Goal: Information Seeking & Learning: Learn about a topic

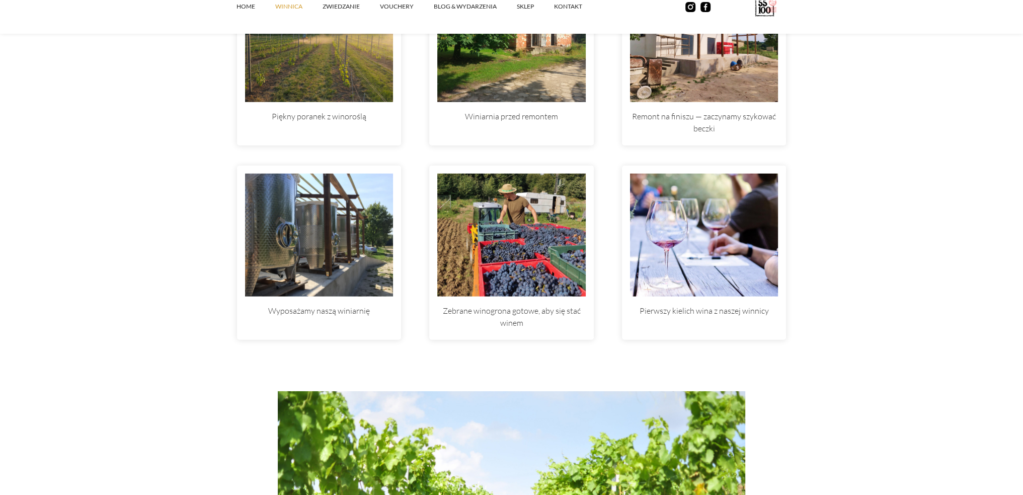
scroll to position [3222, 0]
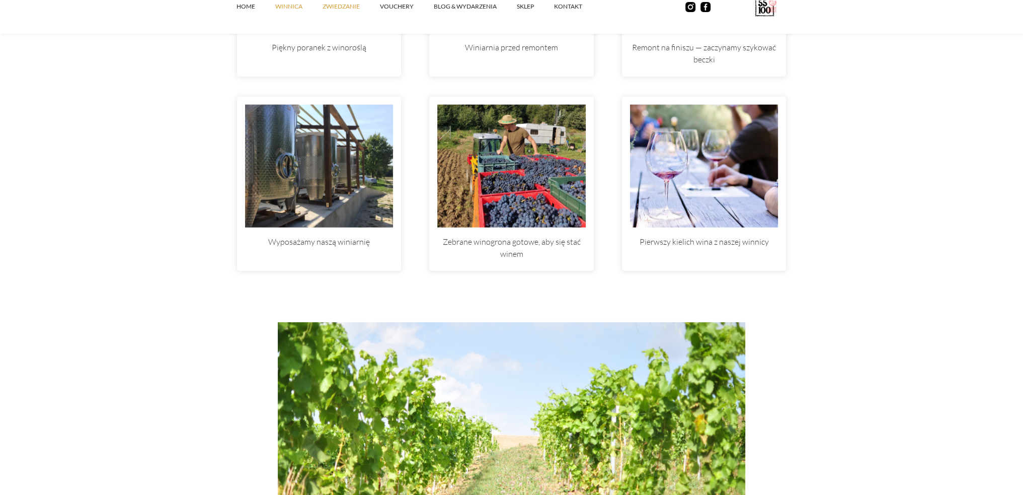
click at [350, 6] on link "ZWIEDZANIE" at bounding box center [351, 6] width 57 height 30
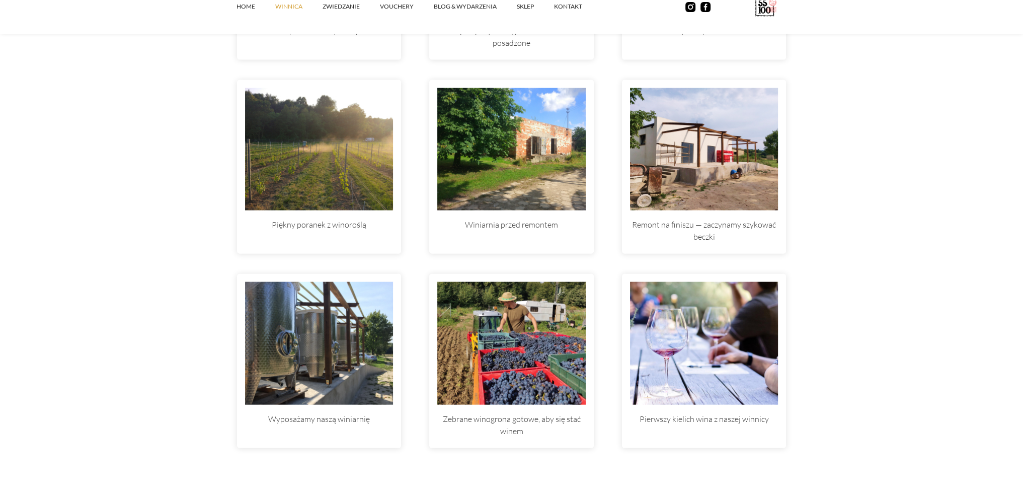
scroll to position [3020, 0]
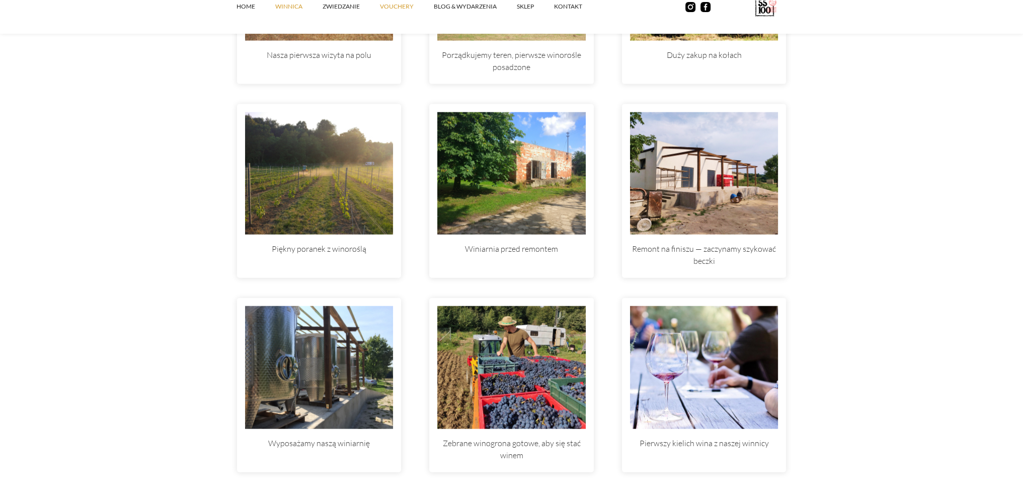
click at [395, 5] on link "vouchery" at bounding box center [407, 6] width 54 height 30
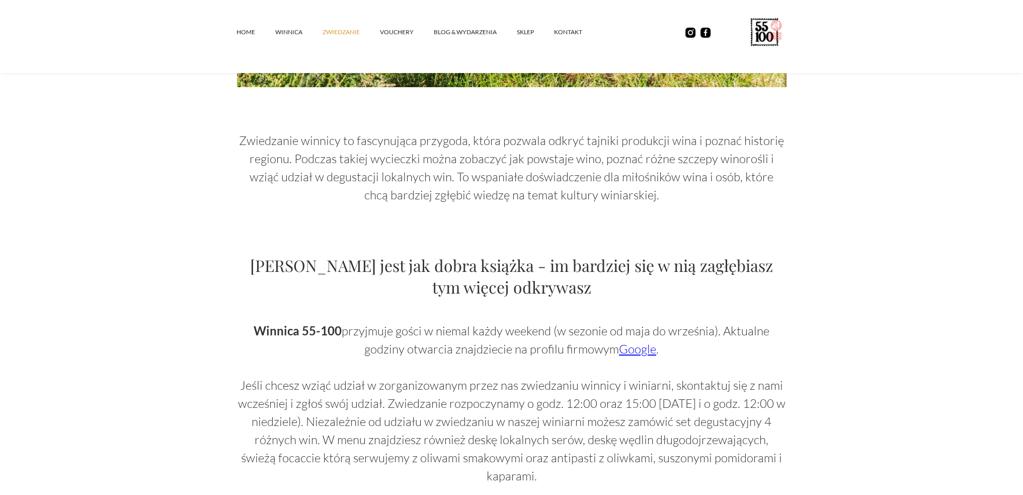
scroll to position [607, 0]
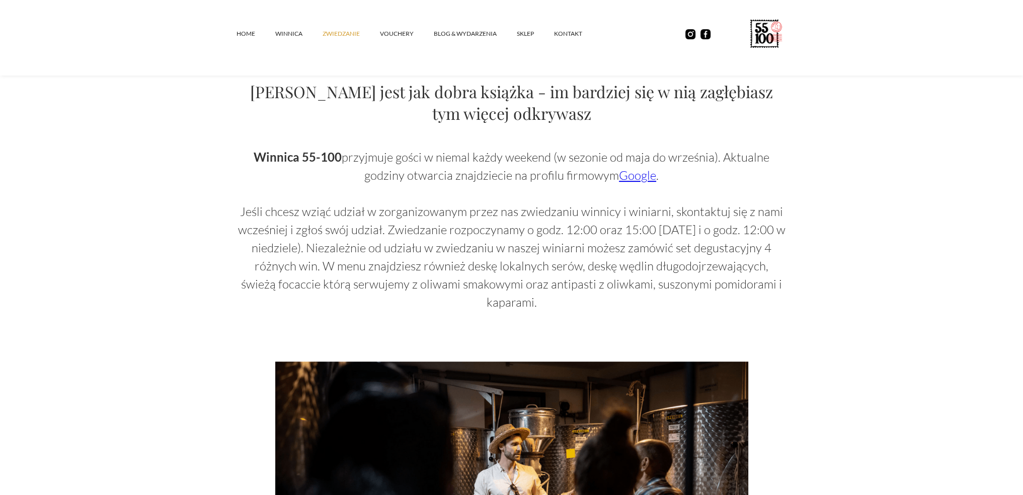
click at [608, 177] on p "Winnica 55-100 przyjmuje gości w niemal każdy weekend (w sezonie od maja do wrz…" at bounding box center [512, 229] width 550 height 163
click at [633, 177] on link "Google" at bounding box center [637, 175] width 37 height 15
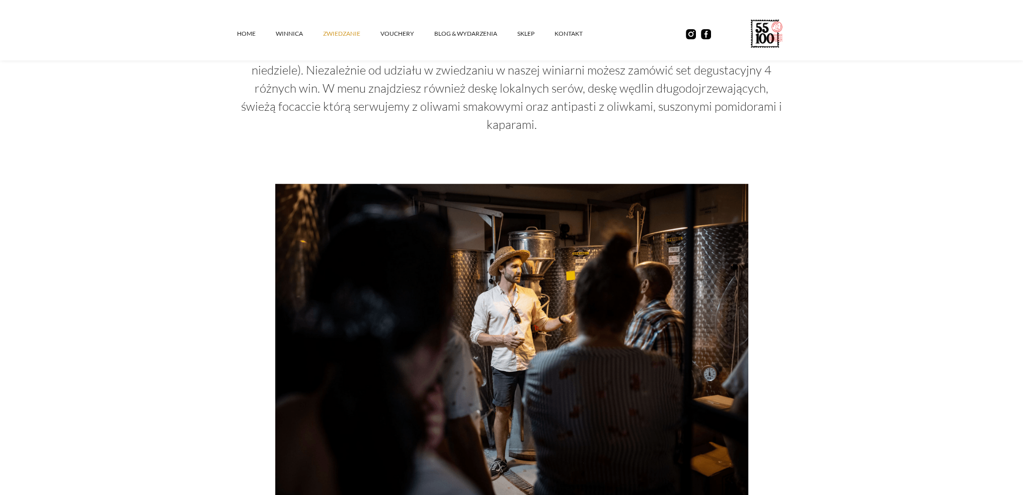
scroll to position [808, 0]
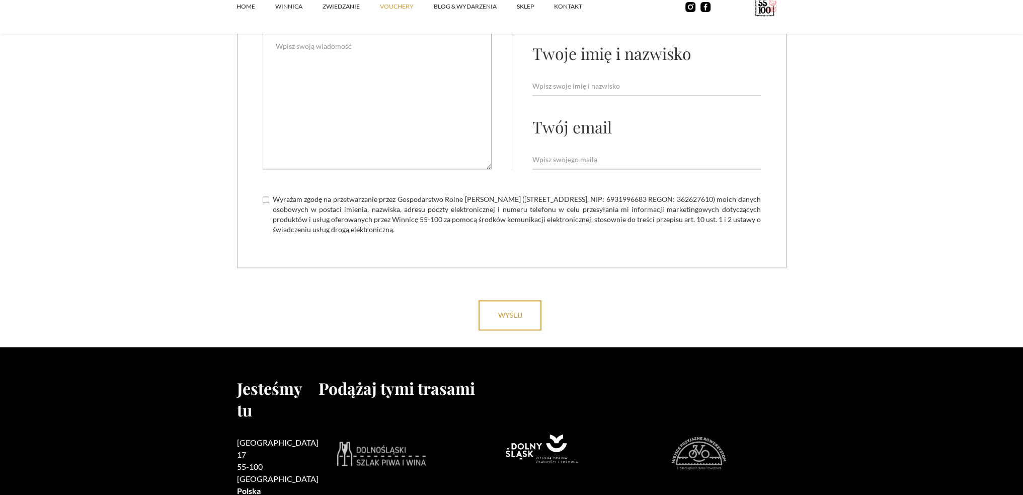
scroll to position [2014, 0]
